Goal: Information Seeking & Learning: Find specific fact

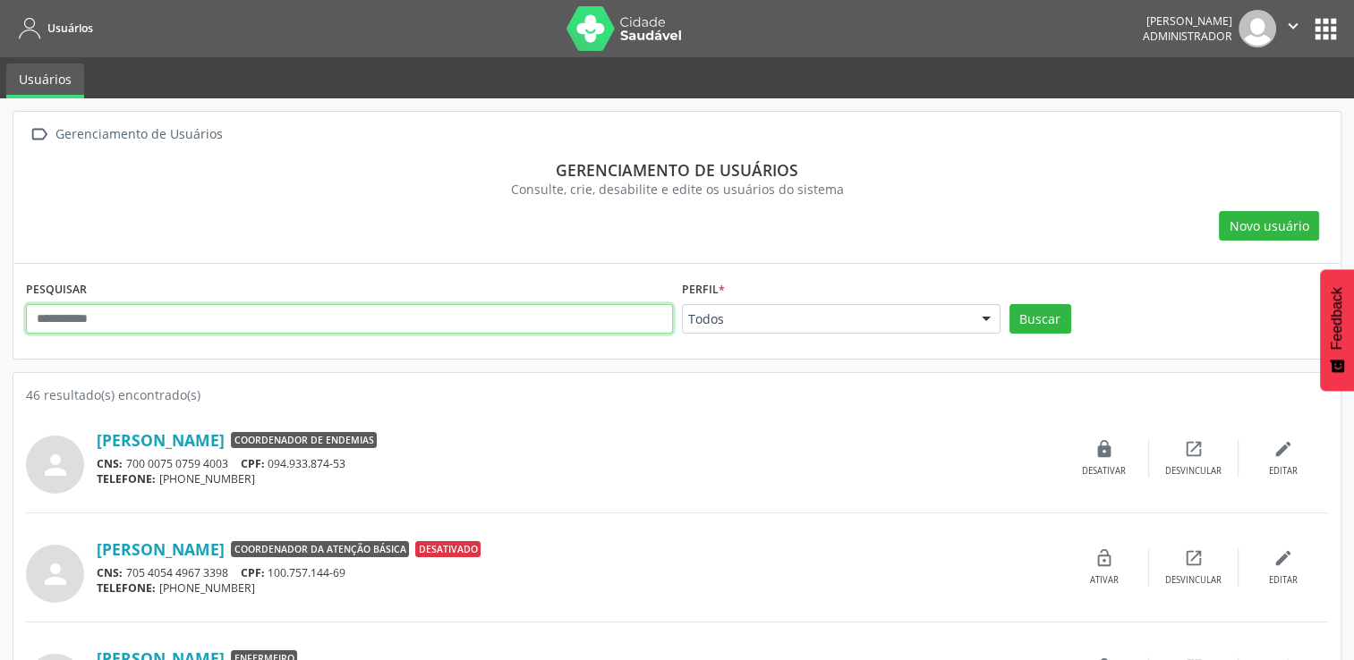
click at [168, 324] on input "text" at bounding box center [349, 319] width 647 height 30
type input "*********"
click at [1010, 304] on button "Buscar" at bounding box center [1041, 319] width 62 height 30
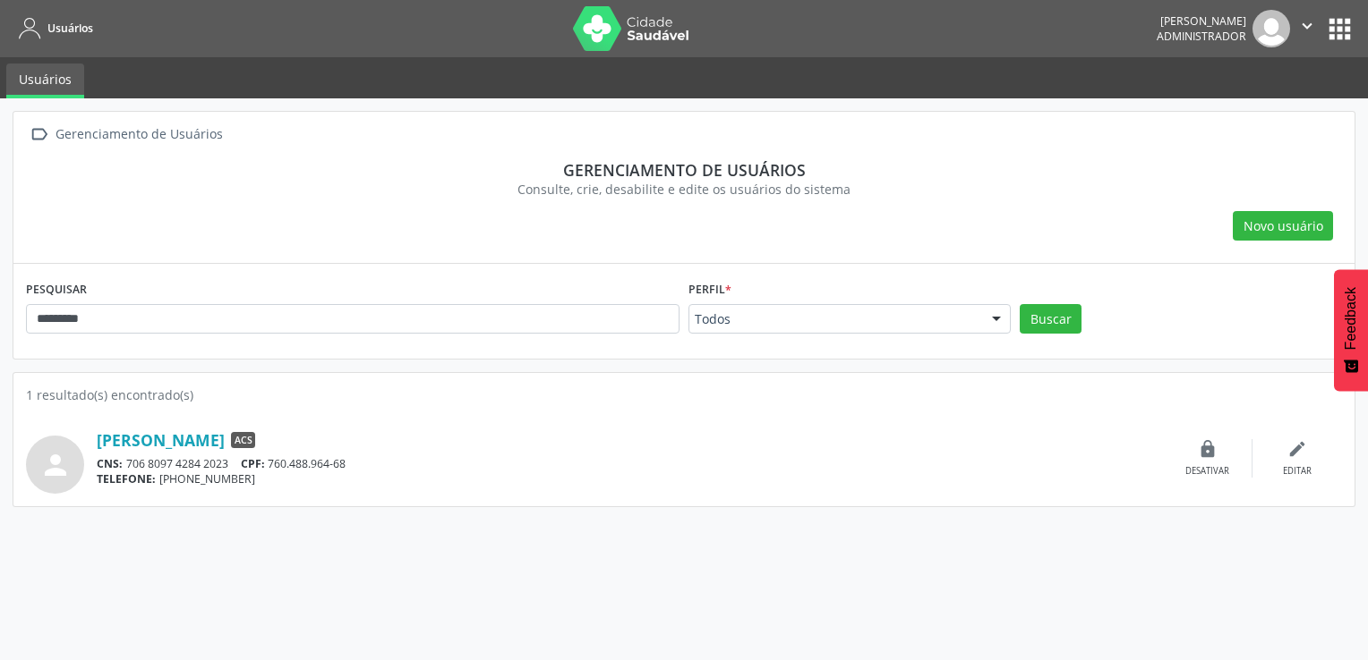
drag, startPoint x: 97, startPoint y: 434, endPoint x: 210, endPoint y: 435, distance: 113.7
click at [210, 435] on div "person Jose Dias Filho ACS CNS: 706 8097 4284 2023 CPF: 760.488.964-68 TELEFONE…" at bounding box center [684, 458] width 1316 height 71
copy div "Jose Dias Filho"
click at [1305, 28] on icon "" at bounding box center [1307, 26] width 20 height 20
click at [1235, 117] on link "Sair" at bounding box center [1261, 109] width 124 height 25
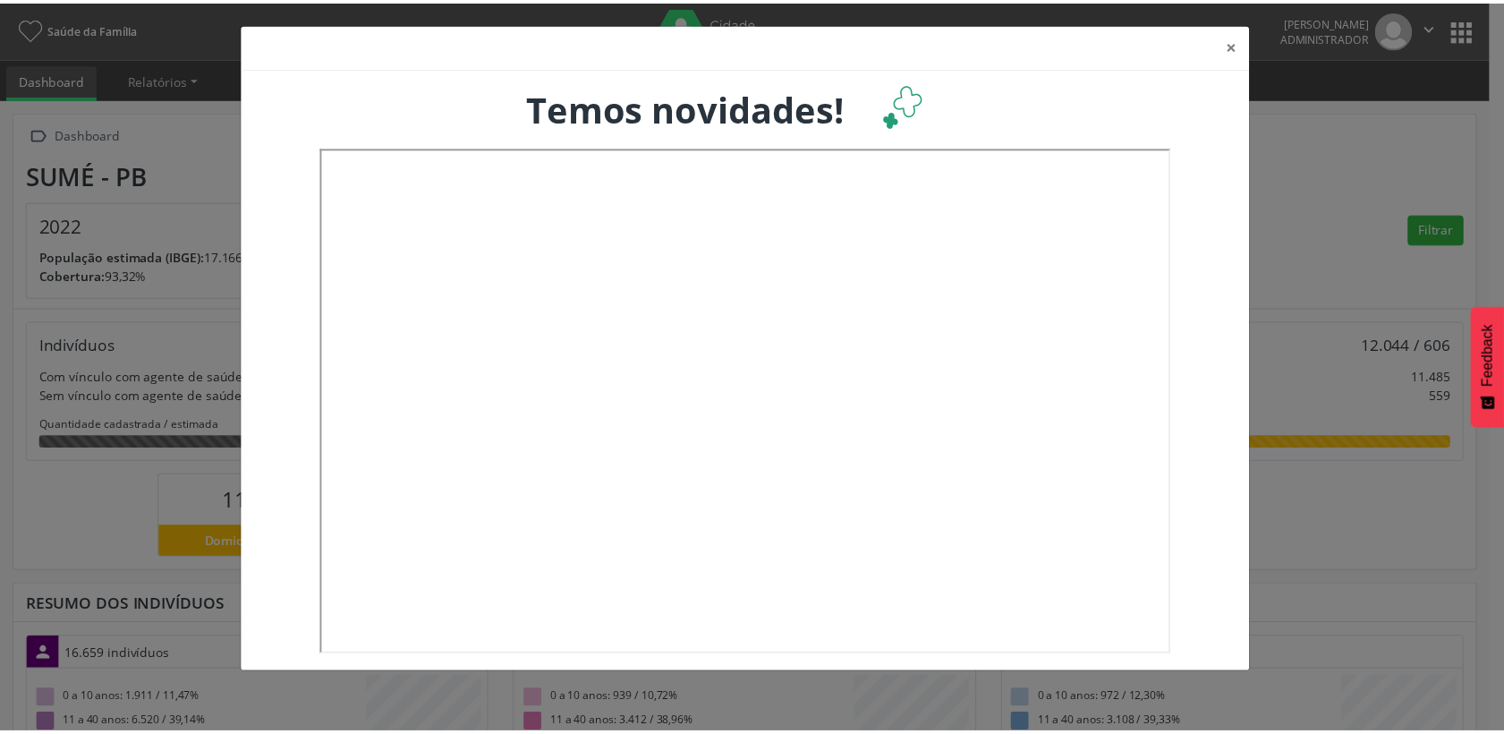
scroll to position [296, 492]
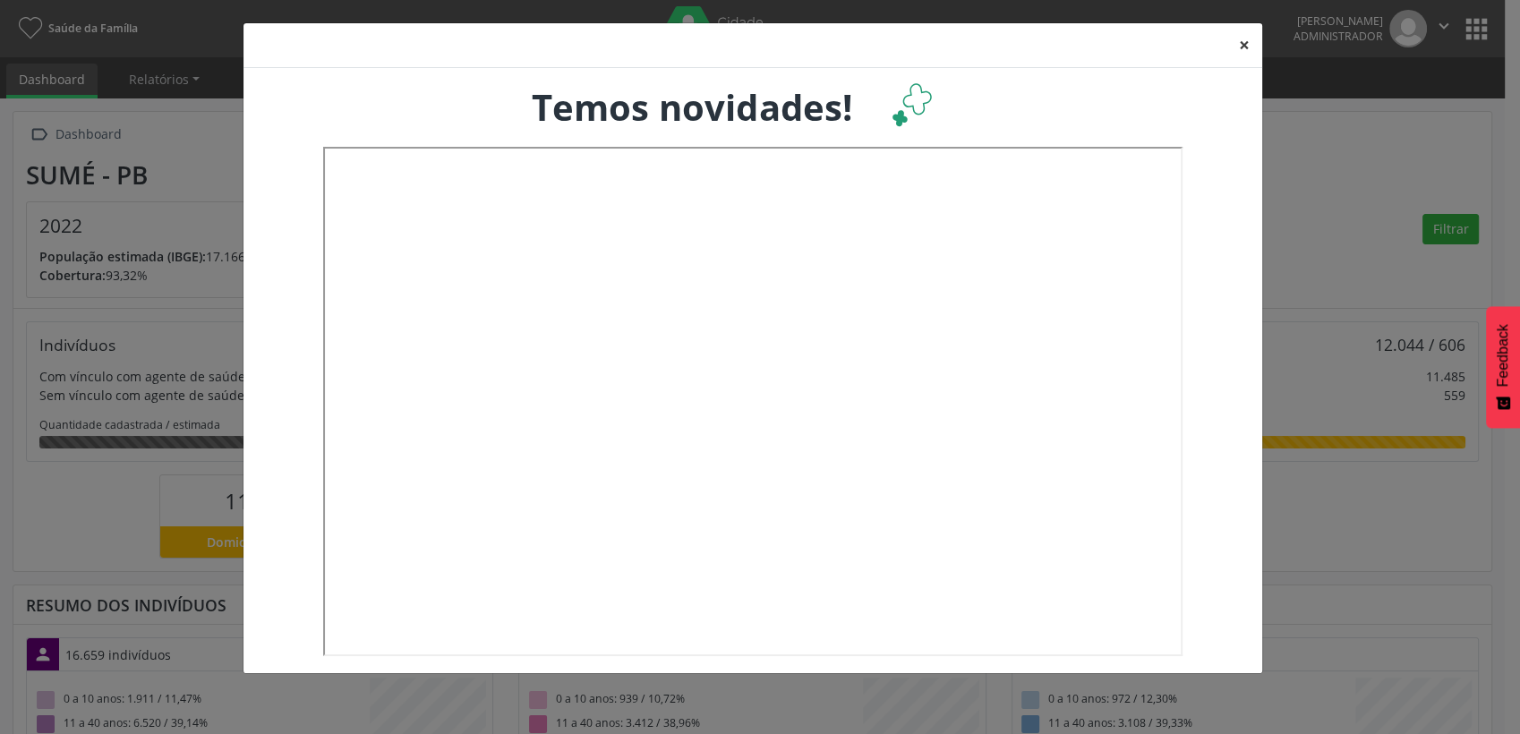
click at [1251, 46] on button "×" at bounding box center [1244, 45] width 36 height 44
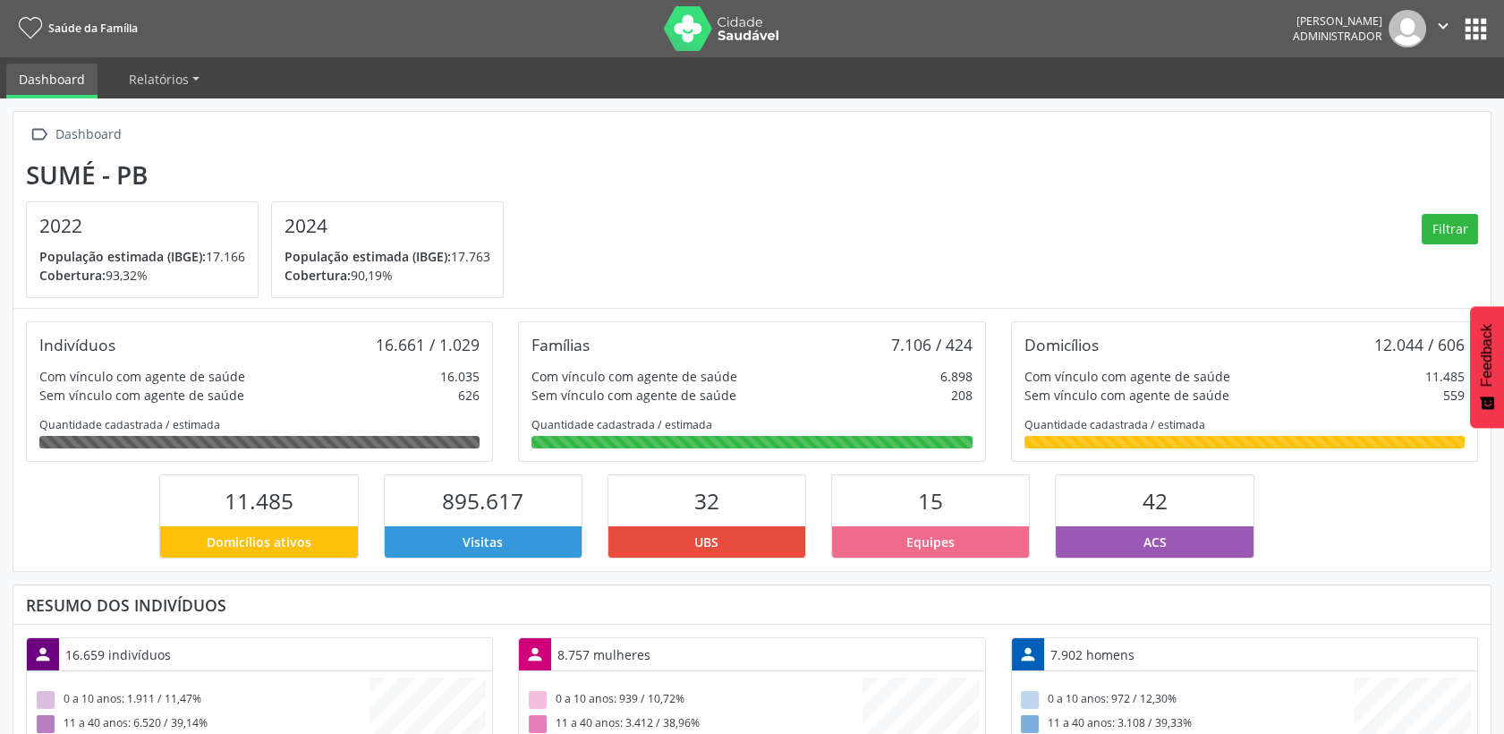
scroll to position [894666, 894469]
click at [1472, 25] on button "apps" at bounding box center [1476, 28] width 31 height 31
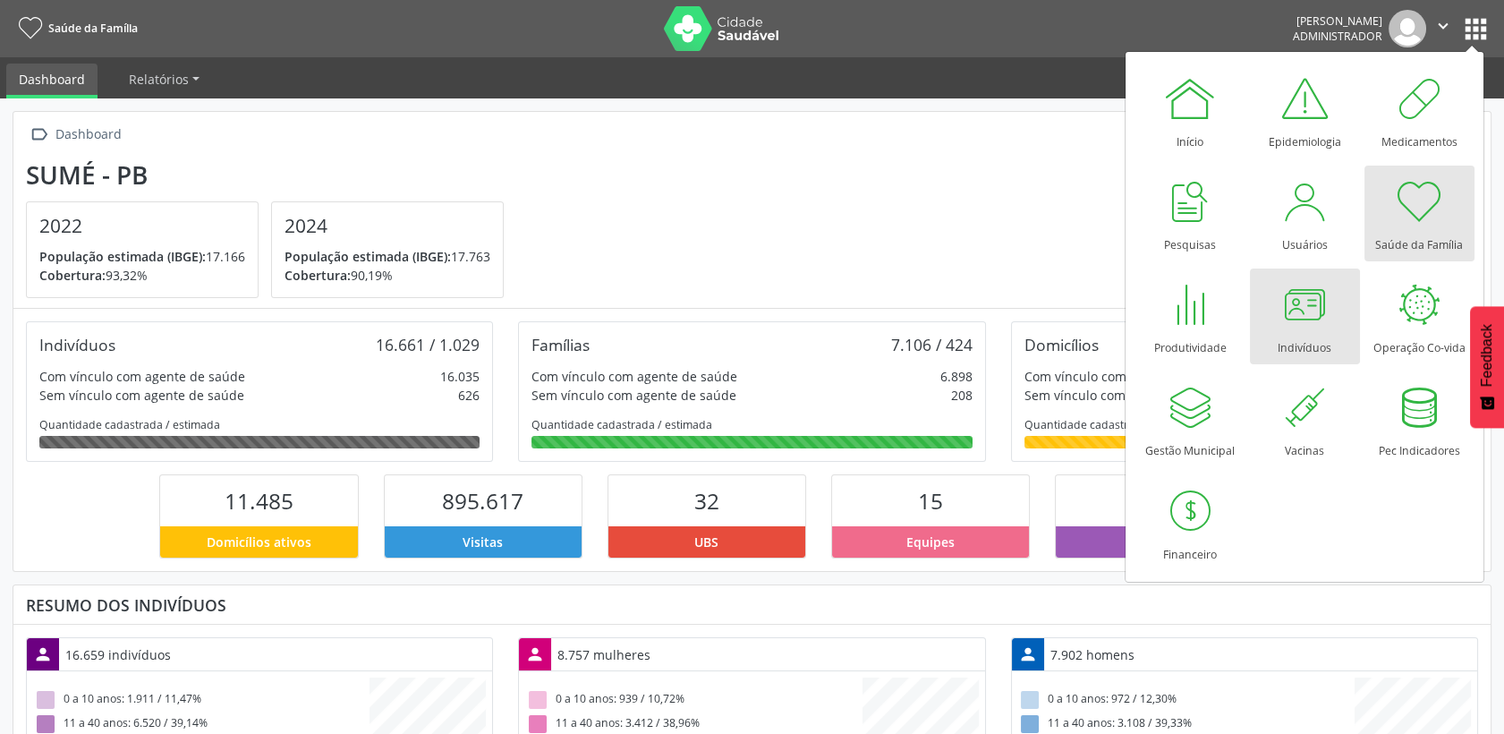
click at [1284, 310] on div at bounding box center [1305, 304] width 54 height 54
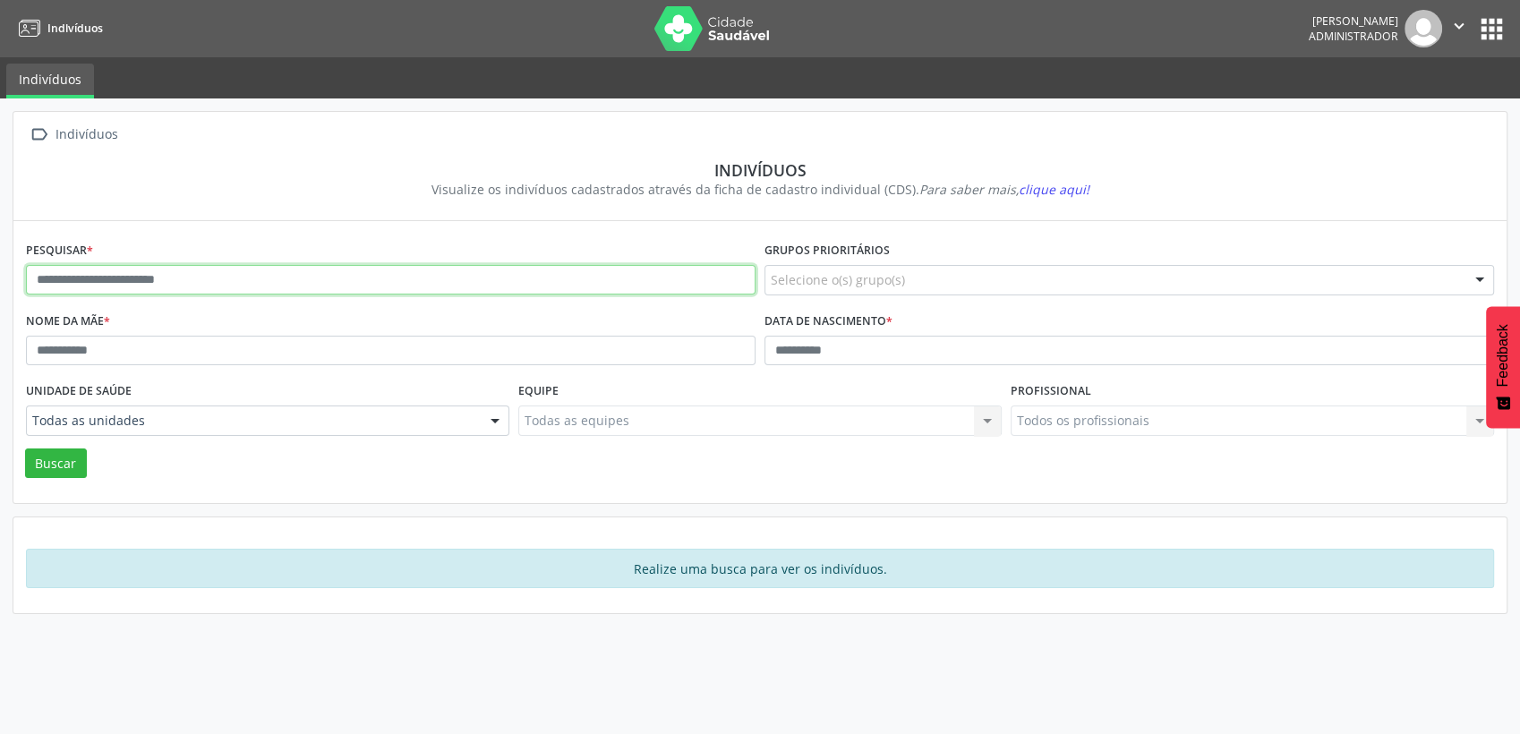
click at [243, 283] on input "text" at bounding box center [390, 280] width 729 height 30
paste input "********"
drag, startPoint x: 141, startPoint y: 286, endPoint x: -4, endPoint y: 278, distance: 146.1
click at [0, 278] on html "Indivíduos José Marivaldo Leopoldo Administrador  Configurações Sair apps Indi…" at bounding box center [760, 367] width 1520 height 734
paste input "*******"
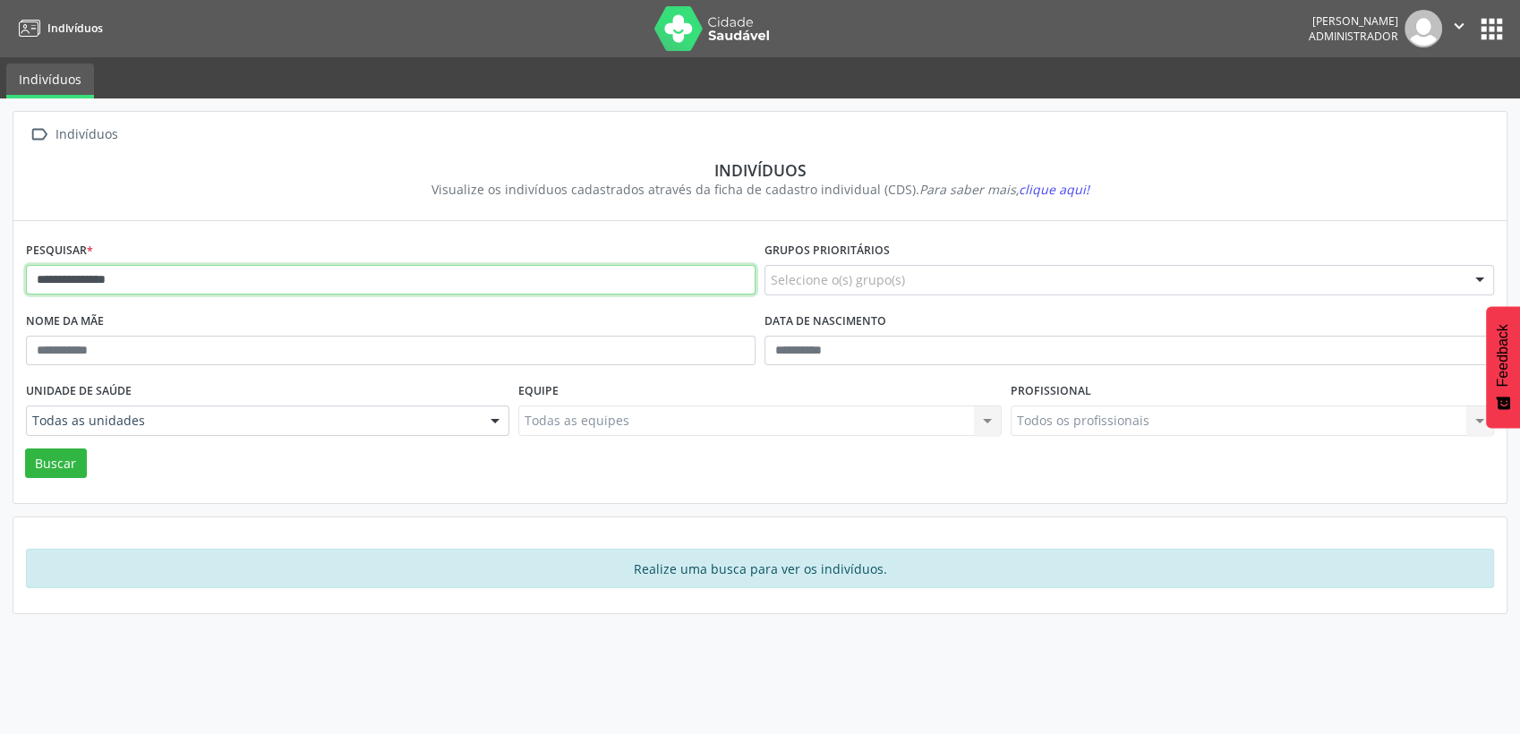
type input "**********"
click at [25, 448] on button "Buscar" at bounding box center [56, 463] width 62 height 30
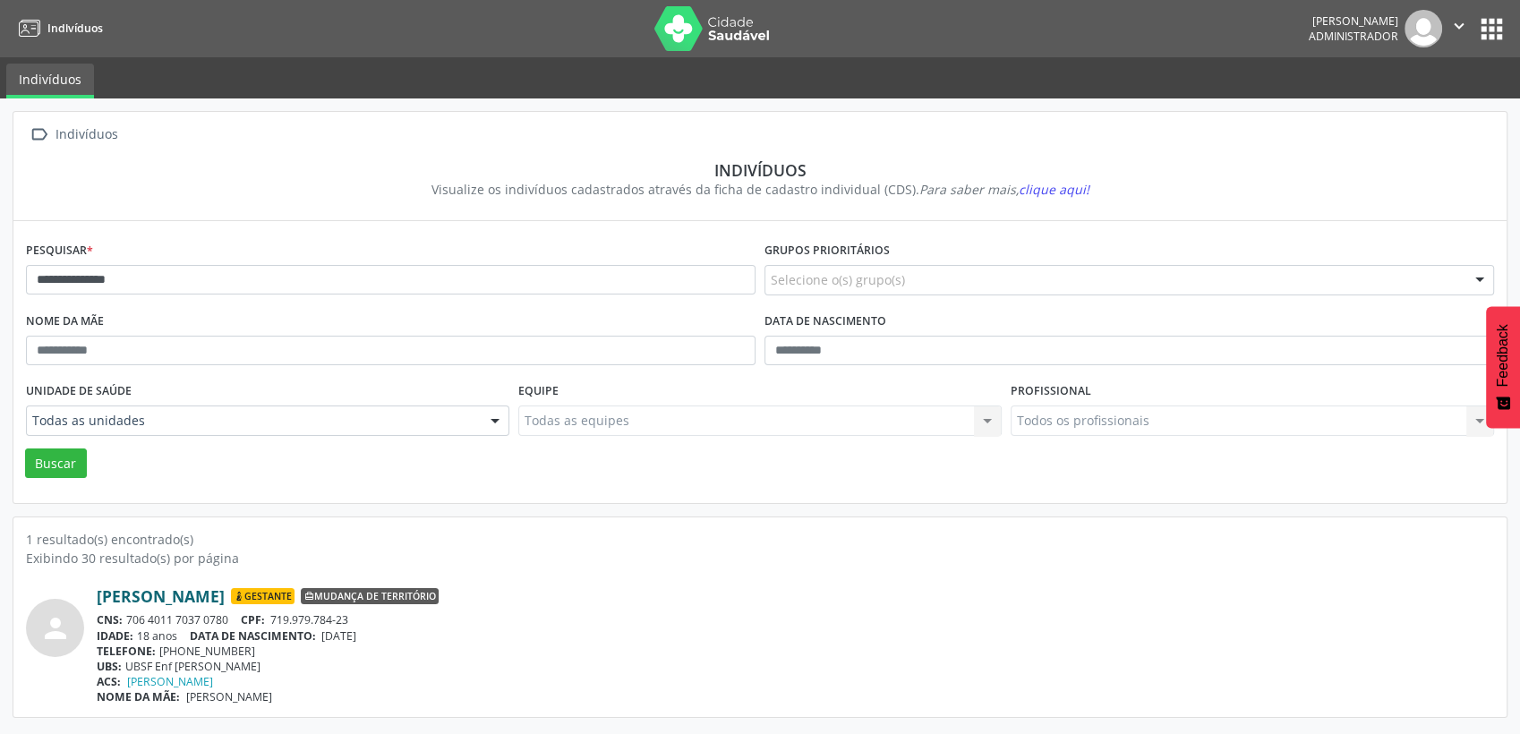
click at [209, 593] on link "Ana Paula da Silva" at bounding box center [161, 596] width 128 height 20
